Goal: Task Accomplishment & Management: Manage account settings

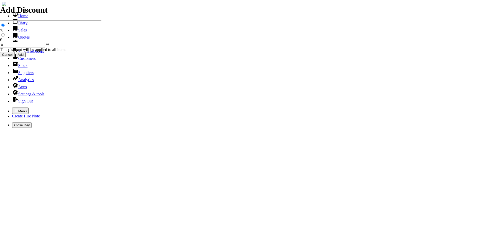
select select "HO"
click at [15, 109] on icon "button" at bounding box center [16, 110] width 3 height 2
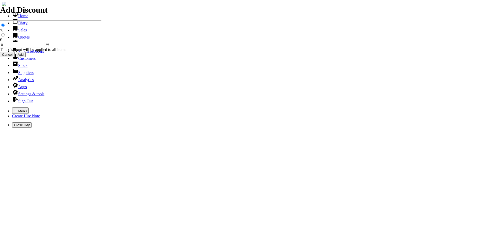
click at [21, 46] on link "Hire Notes" at bounding box center [24, 44] width 24 height 4
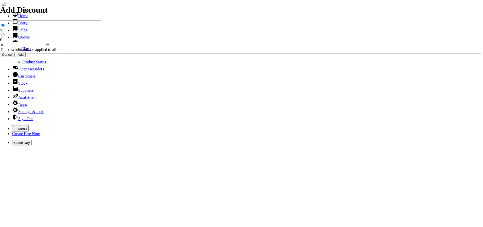
click at [22, 51] on link "Hires" at bounding box center [26, 49] width 9 height 4
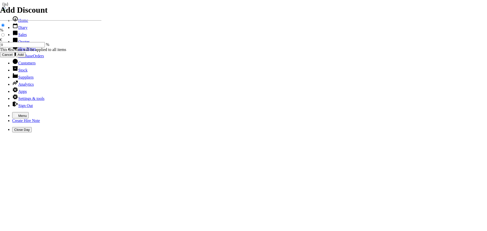
type input "GER"
type input "[DATE]"
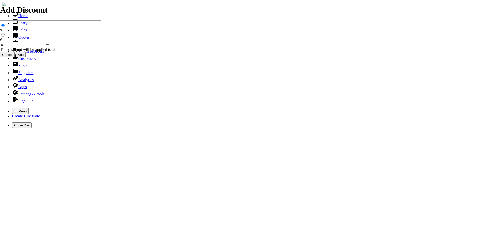
type input "[DATE]"
type input "75.00"
